Goal: Transaction & Acquisition: Purchase product/service

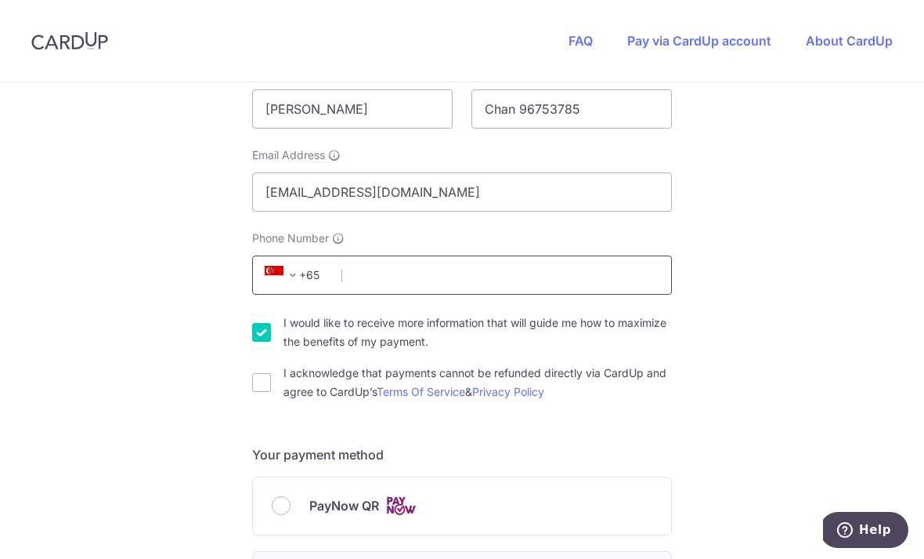
click at [614, 282] on input "Phone Number" at bounding box center [462, 274] width 420 height 39
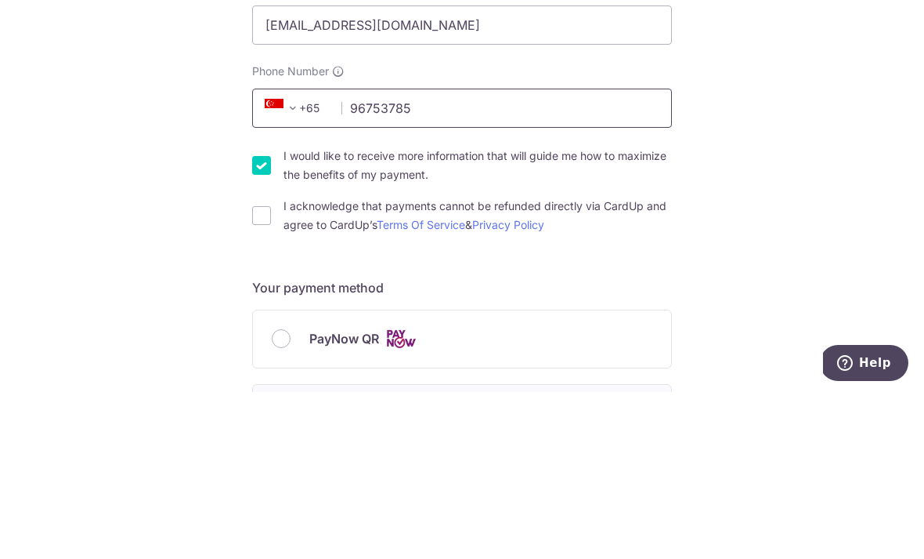
scroll to position [434, 0]
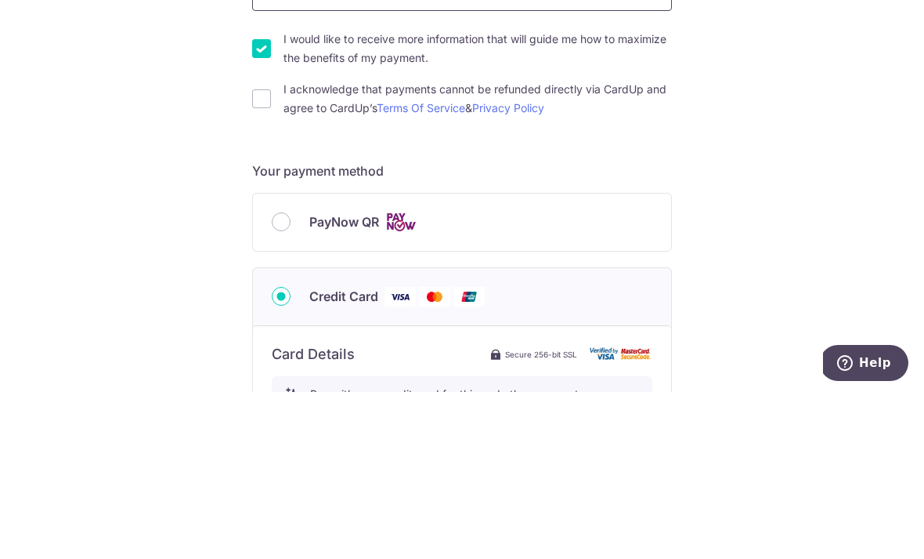
type input "96753785"
click at [249, 104] on div "You are paying BE MITEY COMPANY PTE. LTD. BE MITEY COMPANY PTE. LTD. uses CardU…" at bounding box center [462, 412] width 924 height 1528
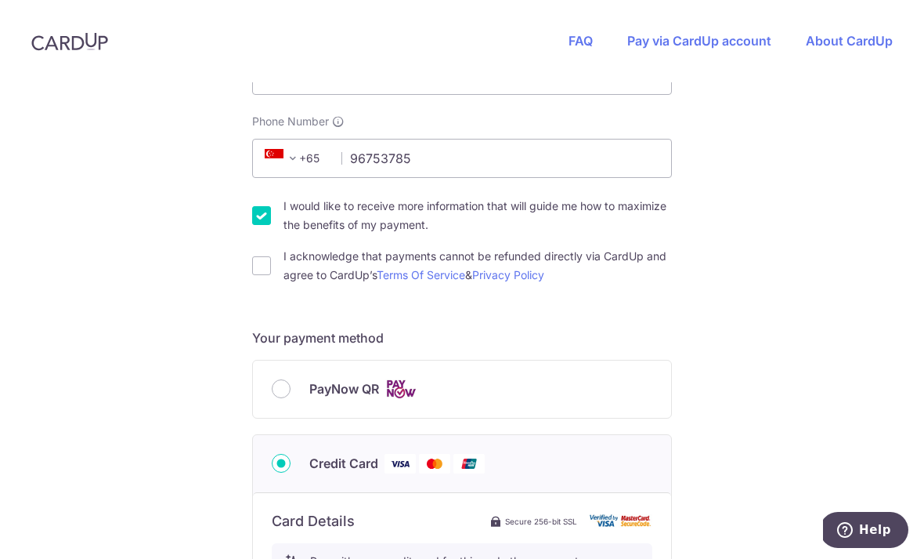
click at [249, 216] on div "You are paying BE MITEY COMPANY PTE. LTD. BE MITEY COMPANY PTE. LTD. uses CardU…" at bounding box center [462, 412] width 924 height 1528
click at [265, 256] on input "I acknowledge that payments cannot be refunded directly via CardUp and agree to…" at bounding box center [261, 265] width 19 height 19
checkbox input "true"
click at [286, 379] on input "PayNow QR" at bounding box center [281, 388] width 19 height 19
radio input "true"
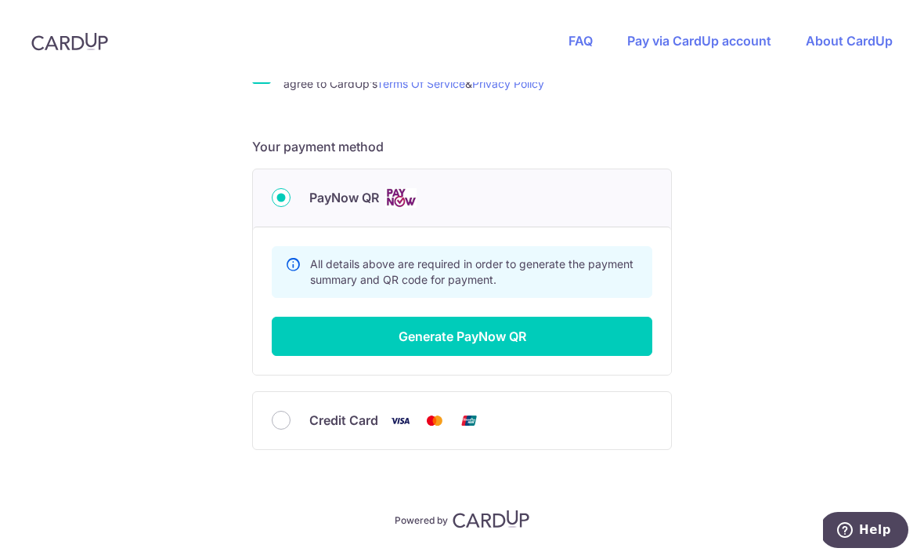
scroll to position [624, 0]
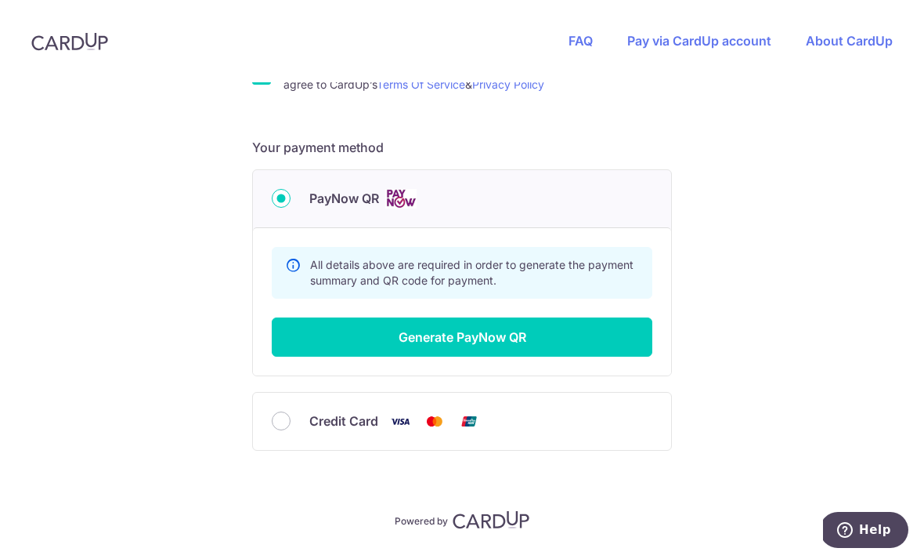
click at [587, 317] on button "Generate PayNow QR" at bounding box center [462, 336] width 381 height 39
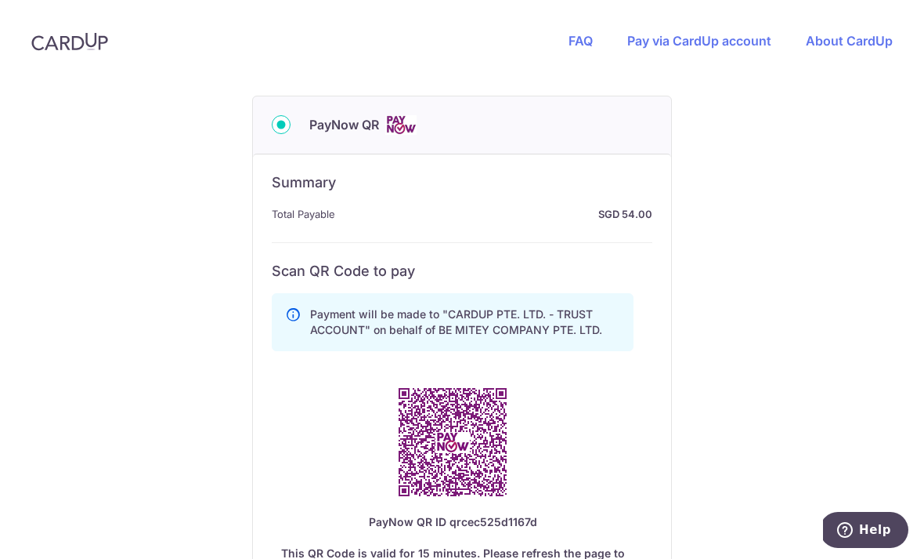
scroll to position [801, 0]
